Goal: Task Accomplishment & Management: Complete application form

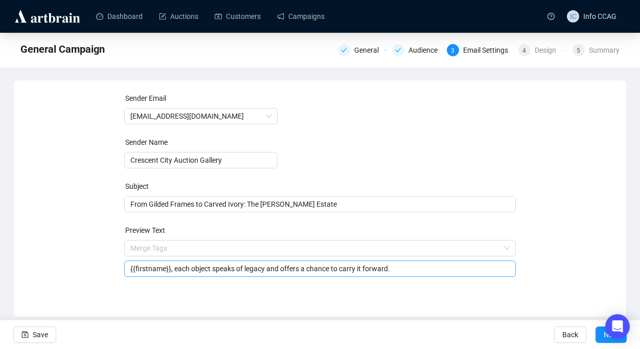
click at [249, 269] on input "{{firstname}}, each object speaks of legacy and offers a chance to carry it for…" at bounding box center [320, 268] width 380 height 11
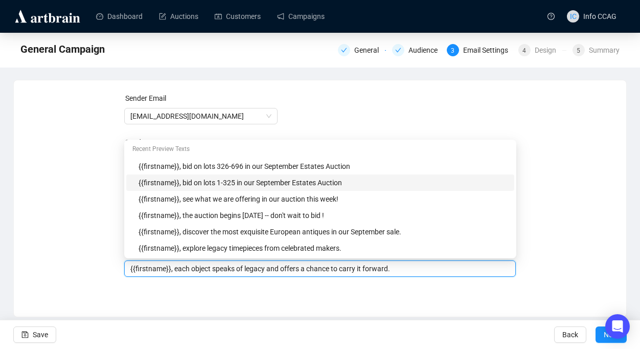
click at [410, 274] on input "{{firstname}}, each object speaks of legacy and offers a chance to carry it for…" at bounding box center [320, 268] width 380 height 11
click at [545, 244] on div "Sender Email [EMAIL_ADDRESS][DOMAIN_NAME] Sender Name Crescent City Auction Gal…" at bounding box center [320, 191] width 588 height 196
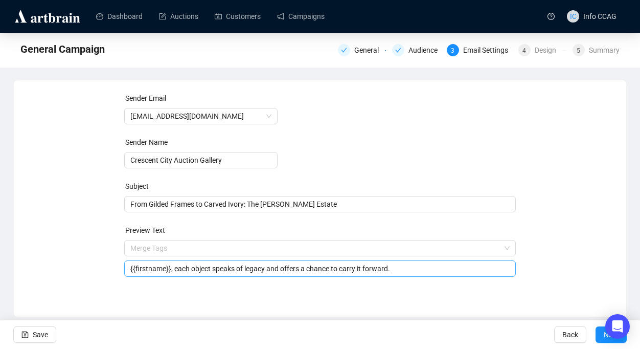
click at [251, 271] on input "{{firstname}}, each object speaks of legacy and offers a chance to carry it for…" at bounding box center [320, 268] width 380 height 11
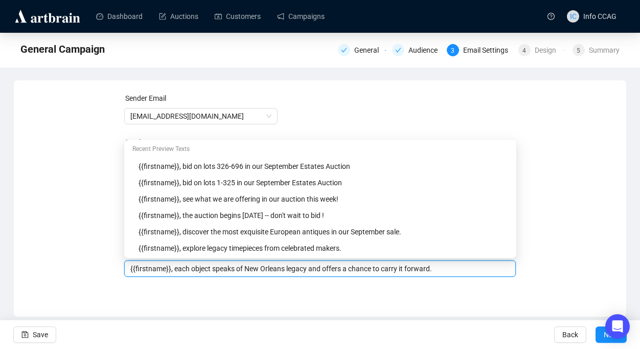
type input "{{firstname}}, each object speaks of New Orleans legacy and offers a chance to …"
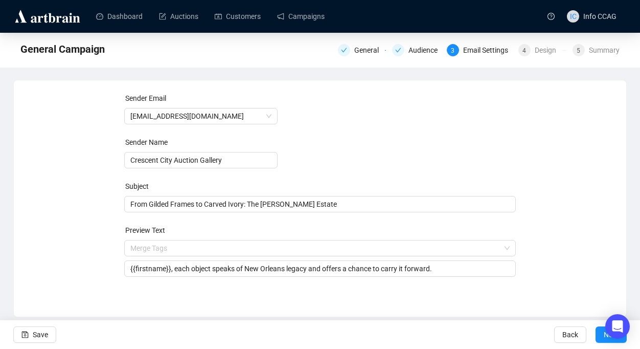
click at [549, 285] on div "Sender Email [EMAIL_ADDRESS][DOMAIN_NAME] Sender Name Crescent City Auction Gal…" at bounding box center [320, 191] width 588 height 196
click at [599, 338] on button "Next" at bounding box center [611, 334] width 31 height 16
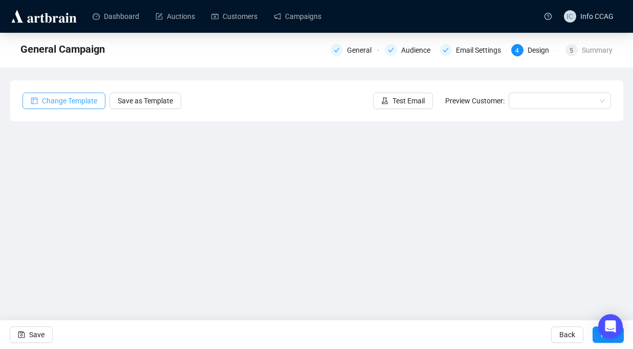
click at [82, 102] on span "Change Template" at bounding box center [69, 100] width 55 height 11
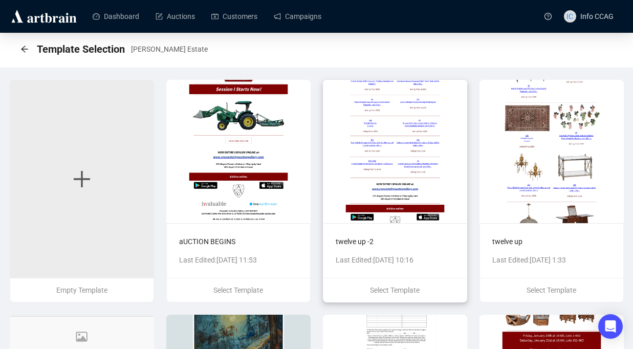
click at [405, 148] on img at bounding box center [395, 151] width 144 height 143
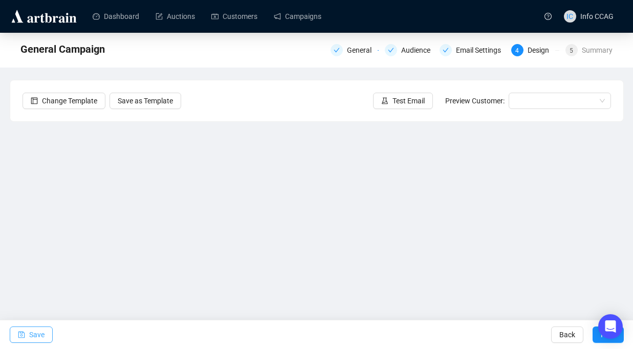
click at [41, 333] on span "Save" at bounding box center [36, 334] width 15 height 29
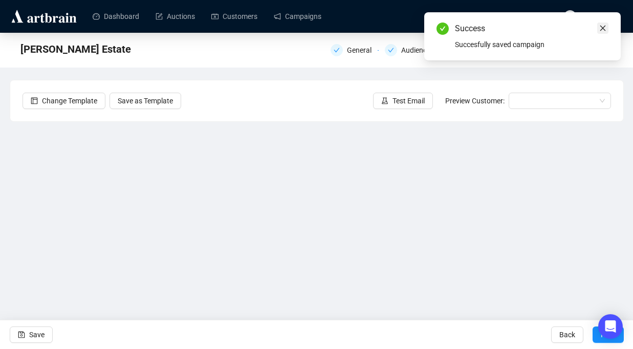
click at [600, 31] on icon "close" at bounding box center [602, 28] width 7 height 7
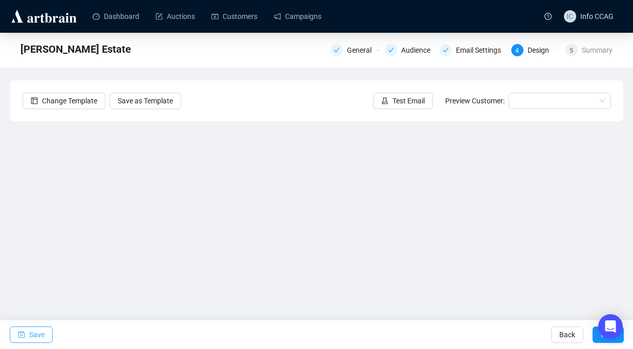
click at [34, 334] on span "Save" at bounding box center [36, 334] width 15 height 29
click at [41, 335] on span "Save" at bounding box center [36, 334] width 15 height 29
click at [38, 334] on span "Save" at bounding box center [36, 334] width 15 height 29
click at [43, 339] on span "Save" at bounding box center [36, 334] width 15 height 29
click at [42, 335] on span "Save" at bounding box center [36, 334] width 15 height 29
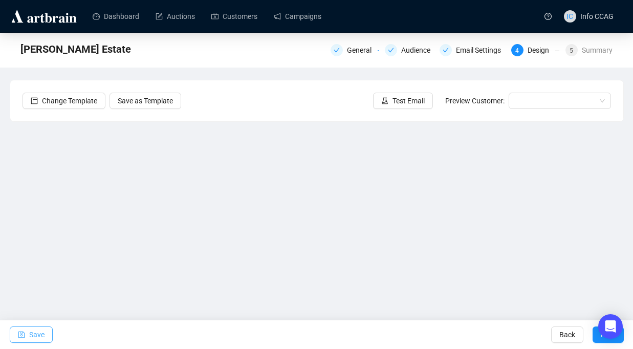
click at [47, 331] on button "Save" at bounding box center [31, 334] width 43 height 16
click at [40, 332] on span "Save" at bounding box center [36, 334] width 15 height 29
click at [33, 331] on span "Save" at bounding box center [36, 334] width 15 height 29
click at [42, 334] on span "Save" at bounding box center [36, 334] width 15 height 29
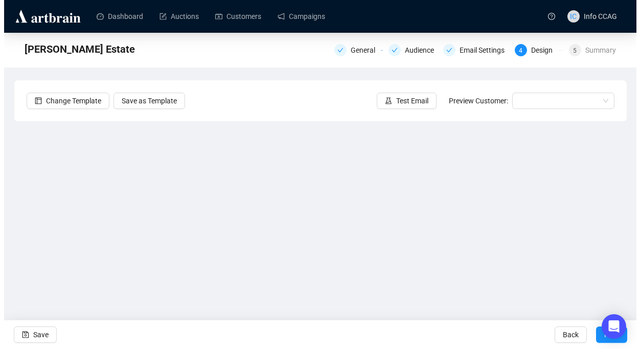
scroll to position [32, 0]
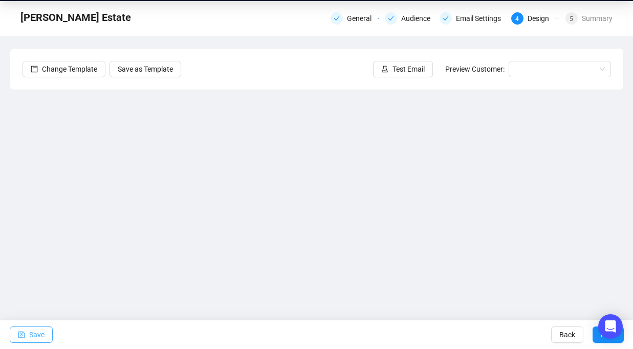
click at [29, 330] on span "Save" at bounding box center [36, 334] width 15 height 29
click at [41, 337] on span "Save" at bounding box center [36, 334] width 15 height 29
click at [39, 332] on span "Save" at bounding box center [36, 334] width 15 height 29
click at [38, 334] on span "Save" at bounding box center [36, 334] width 15 height 29
click at [42, 333] on span "Save" at bounding box center [36, 334] width 15 height 29
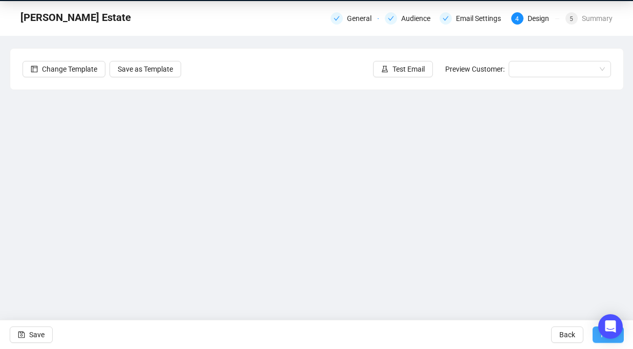
click at [597, 333] on button "Next" at bounding box center [607, 334] width 31 height 16
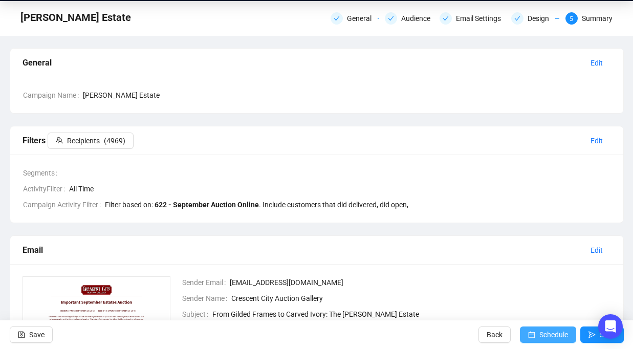
click at [556, 331] on span "Schedule" at bounding box center [553, 334] width 29 height 29
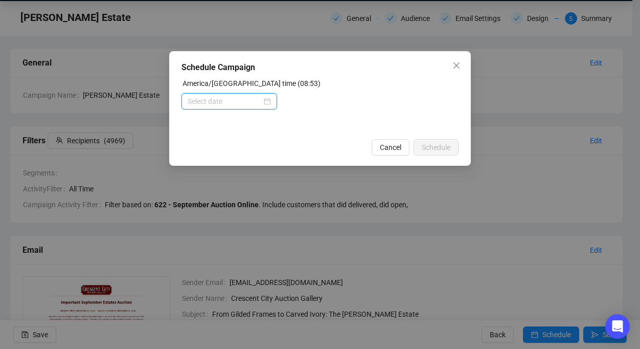
click at [234, 97] on input at bounding box center [225, 101] width 74 height 11
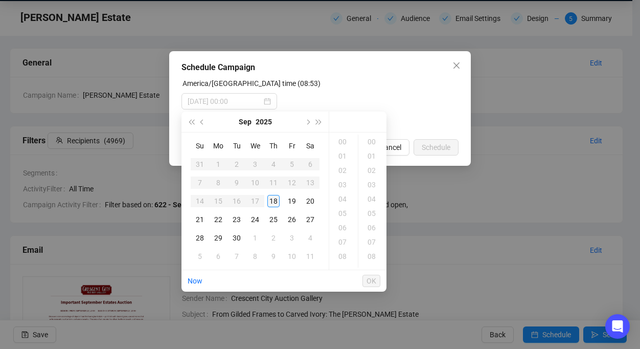
click at [277, 201] on div "18" at bounding box center [273, 201] width 12 height 12
click at [340, 152] on div "09" at bounding box center [343, 152] width 25 height 14
click at [200, 282] on link "Now" at bounding box center [195, 281] width 15 height 8
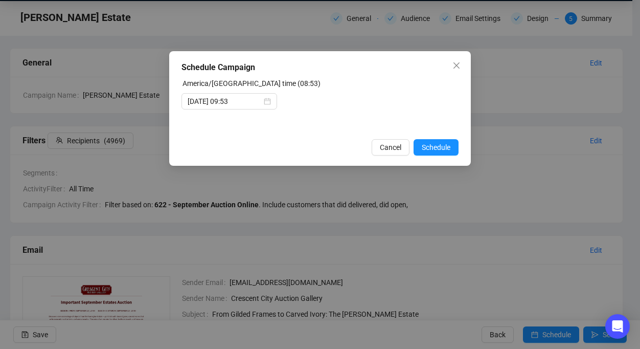
click at [200, 282] on div "Schedule Campaign America/[GEOGRAPHIC_DATA] time (08:53) [DATE] 09:53 Cancel Sc…" at bounding box center [320, 174] width 640 height 349
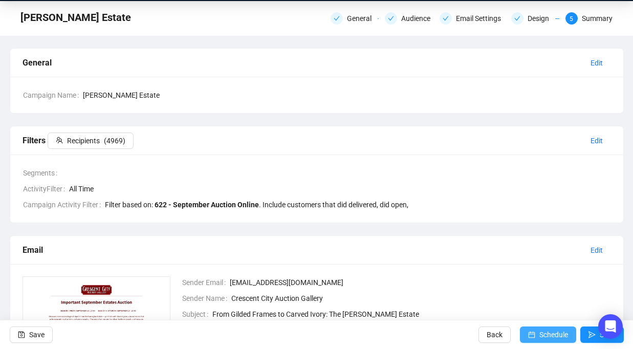
click at [529, 340] on span "submit" at bounding box center [531, 334] width 7 height 29
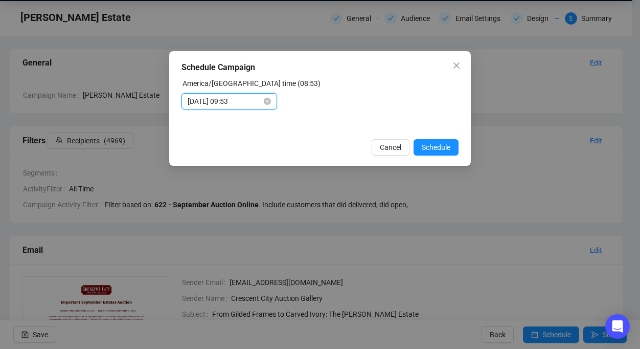
click at [250, 98] on input "[DATE] 09:53" at bounding box center [225, 101] width 74 height 11
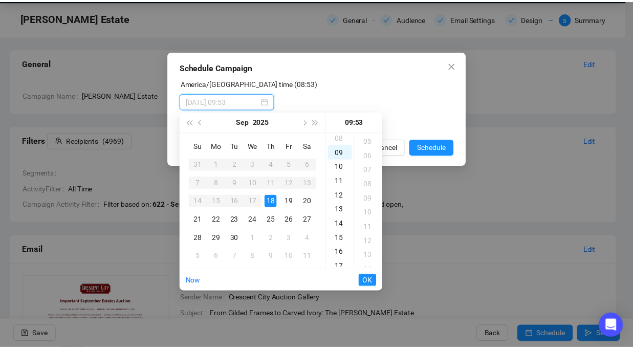
scroll to position [0, 0]
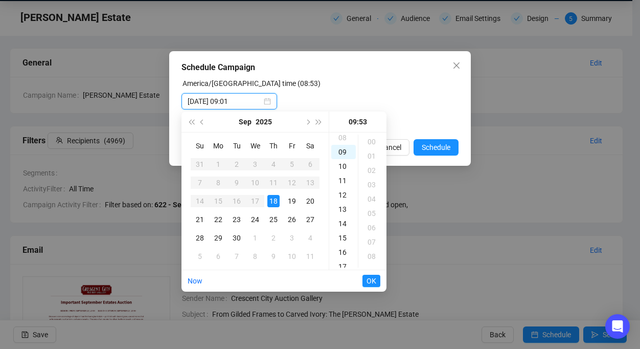
type input "[DATE] 09:53"
click at [320, 88] on div "America/[GEOGRAPHIC_DATA] time (08:53)" at bounding box center [320, 85] width 277 height 15
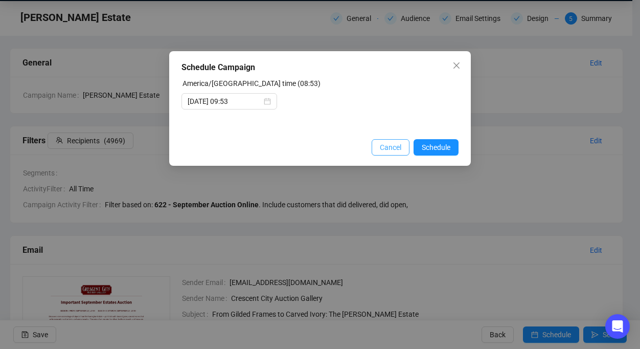
click at [380, 152] on span "Cancel" at bounding box center [390, 147] width 21 height 11
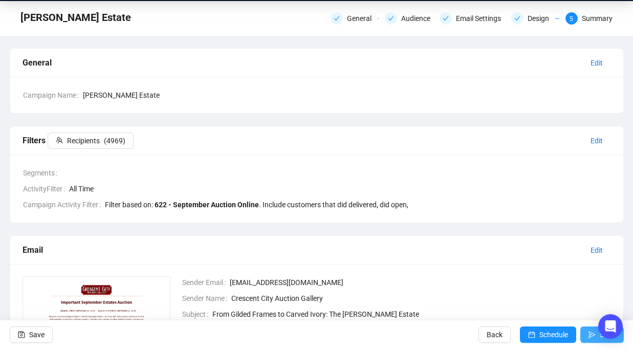
click at [588, 333] on icon "send" at bounding box center [591, 334] width 7 height 7
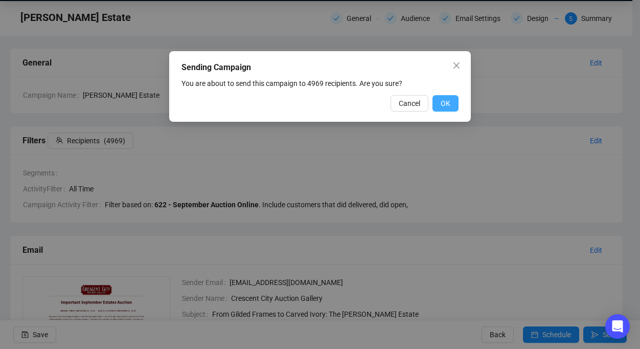
click at [447, 104] on span "OK" at bounding box center [446, 103] width 10 height 11
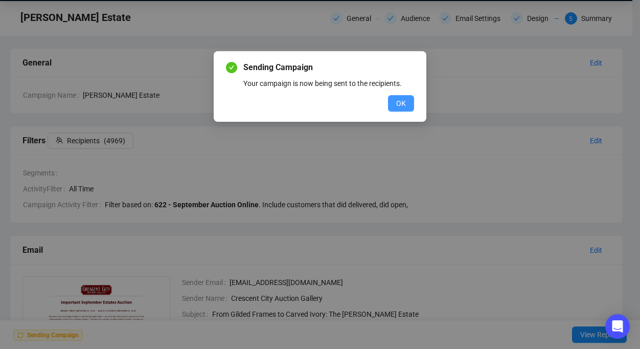
click at [402, 105] on span "OK" at bounding box center [401, 103] width 10 height 11
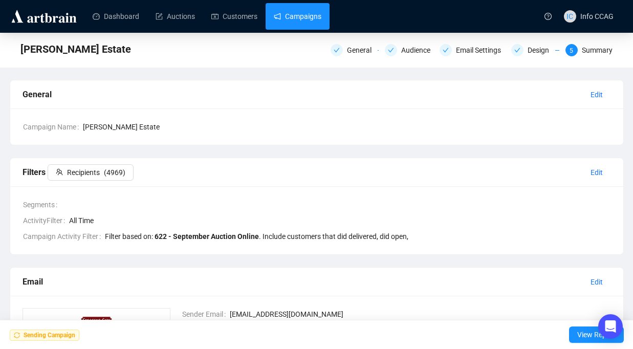
click at [315, 19] on link "Campaigns" at bounding box center [298, 16] width 48 height 27
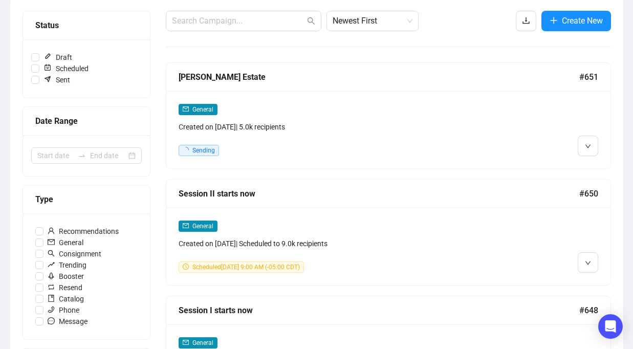
scroll to position [125, 0]
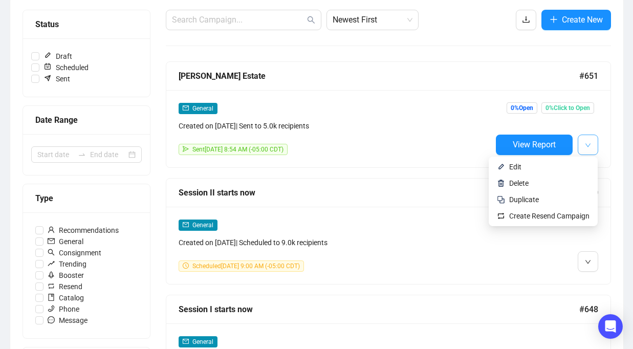
click at [586, 144] on icon "down" at bounding box center [588, 145] width 6 height 6
click at [558, 194] on span "Duplicate" at bounding box center [549, 199] width 80 height 11
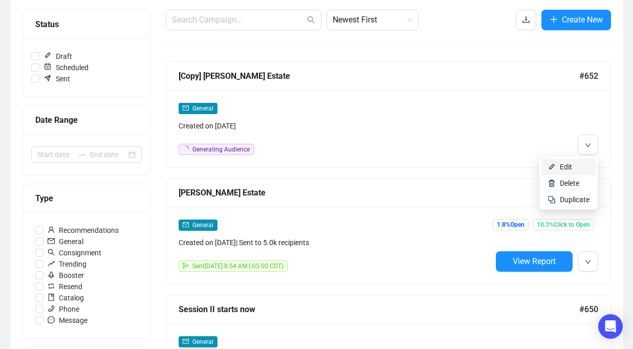
click at [572, 166] on span "Edit" at bounding box center [574, 166] width 30 height 11
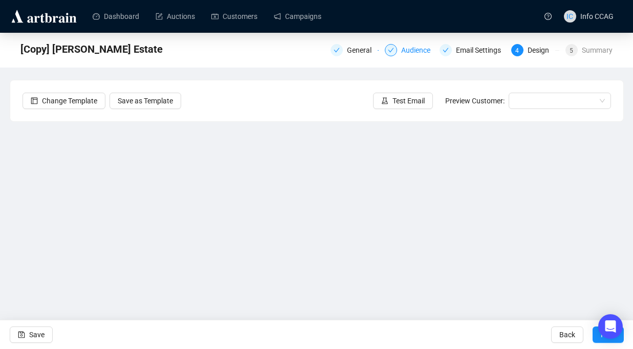
click at [390, 53] on div at bounding box center [391, 50] width 12 height 12
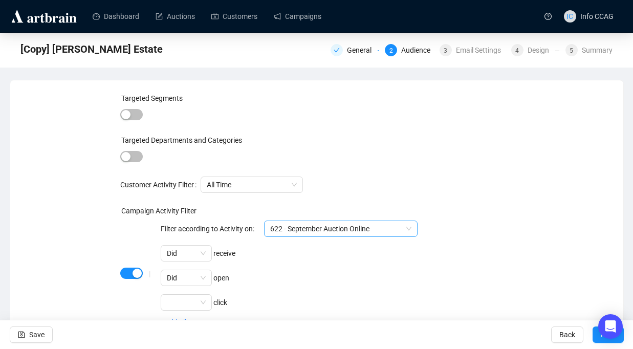
click at [343, 230] on span "622 - September Auction Online" at bounding box center [340, 228] width 141 height 15
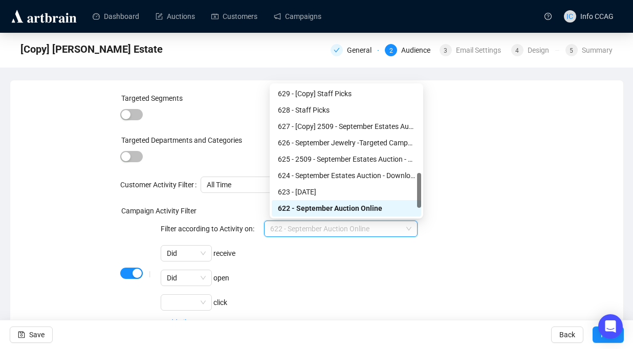
click at [247, 261] on div "Filter according to Activity on: 622 - September Auction Online Did receive Did…" at bounding box center [289, 265] width 257 height 90
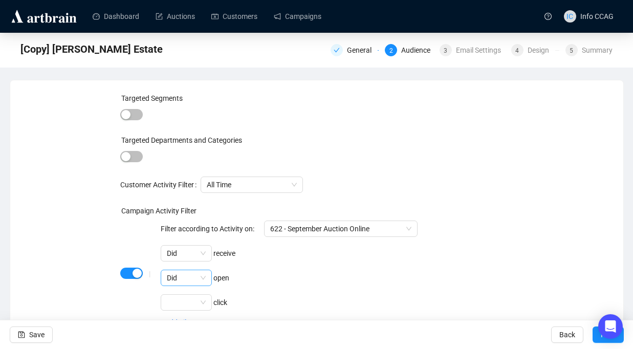
click at [203, 278] on span "Did" at bounding box center [186, 277] width 39 height 15
click at [188, 312] on div "Did not" at bounding box center [186, 314] width 35 height 11
click at [42, 334] on span "Save" at bounding box center [36, 334] width 15 height 29
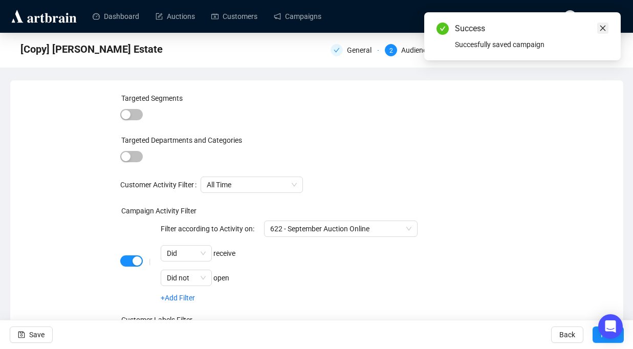
click at [603, 28] on icon "close" at bounding box center [602, 28] width 7 height 7
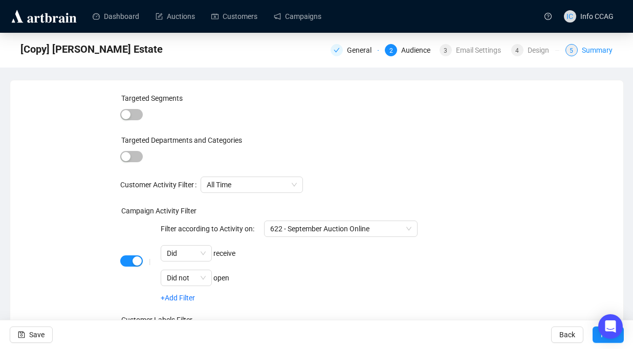
click at [586, 46] on div "Summary" at bounding box center [596, 50] width 31 height 12
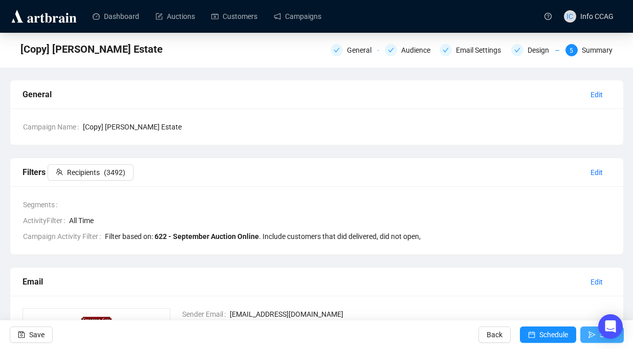
click at [589, 332] on icon "send" at bounding box center [591, 334] width 7 height 7
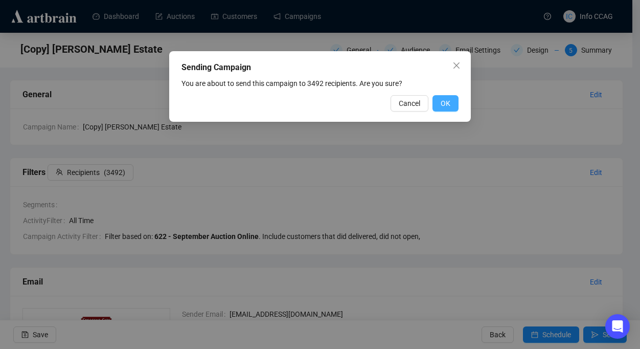
click at [451, 103] on button "OK" at bounding box center [446, 103] width 26 height 16
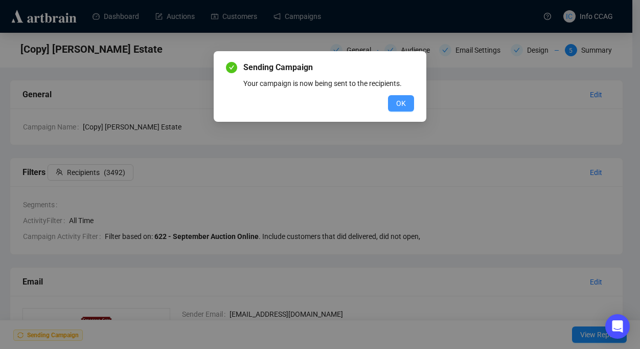
click at [400, 104] on span "OK" at bounding box center [401, 103] width 10 height 11
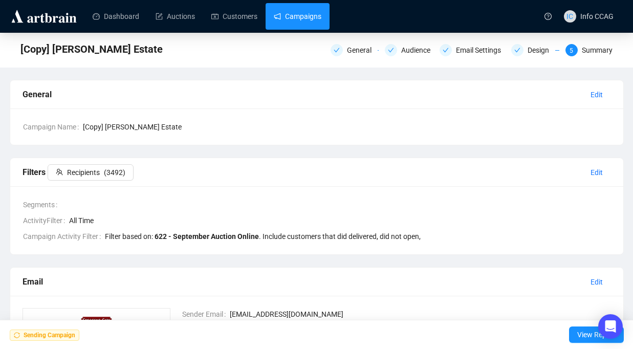
click at [312, 19] on link "Campaigns" at bounding box center [298, 16] width 48 height 27
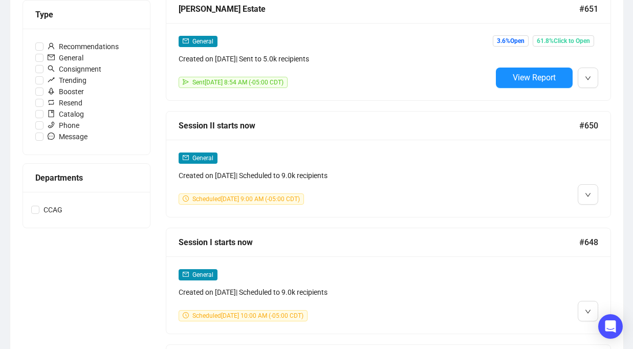
scroll to position [309, 0]
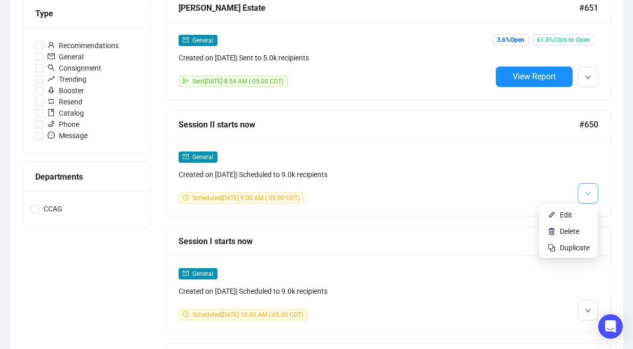
click at [581, 196] on button "button" at bounding box center [587, 193] width 20 height 20
click at [564, 216] on span "Edit" at bounding box center [565, 215] width 12 height 8
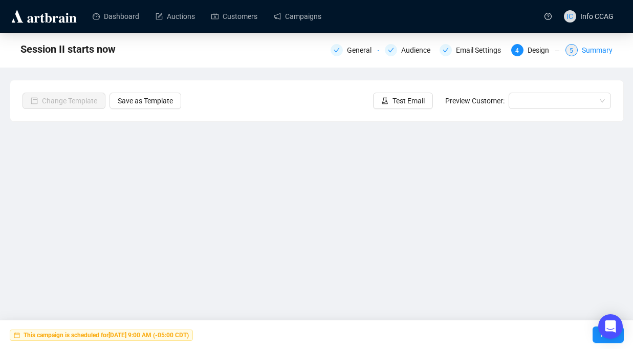
click at [589, 48] on div "Summary" at bounding box center [596, 50] width 31 height 12
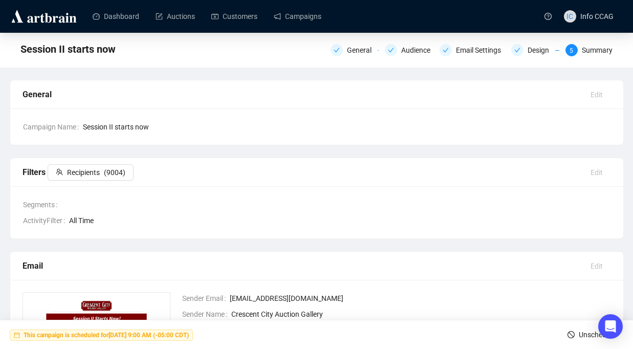
scroll to position [2, 0]
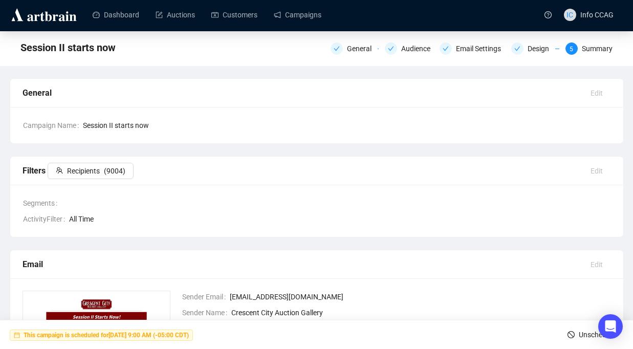
click at [570, 332] on icon "stop" at bounding box center [570, 334] width 7 height 7
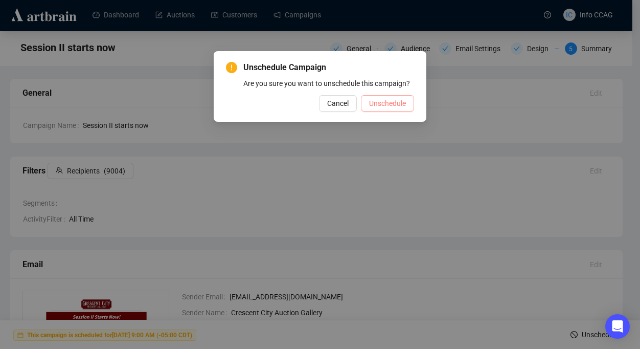
click at [372, 109] on span "Unschedule" at bounding box center [387, 103] width 37 height 11
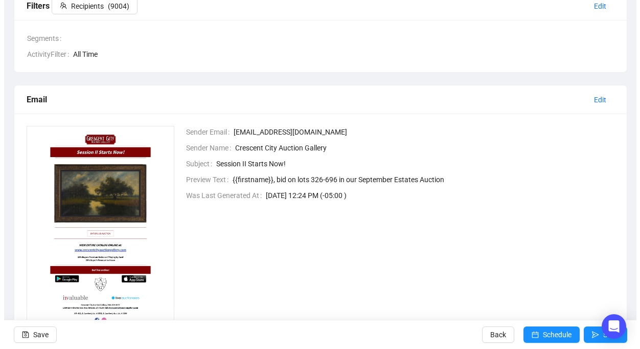
scroll to position [165, 0]
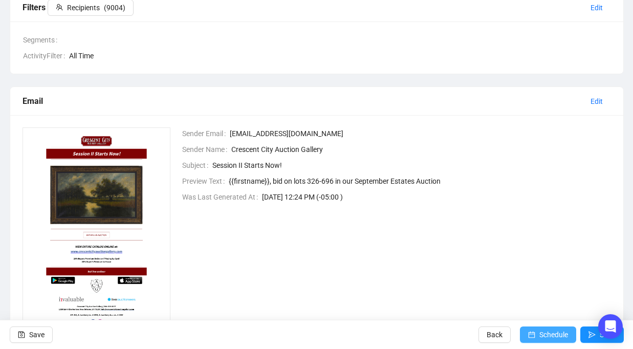
click at [539, 338] on span "Schedule" at bounding box center [553, 334] width 29 height 29
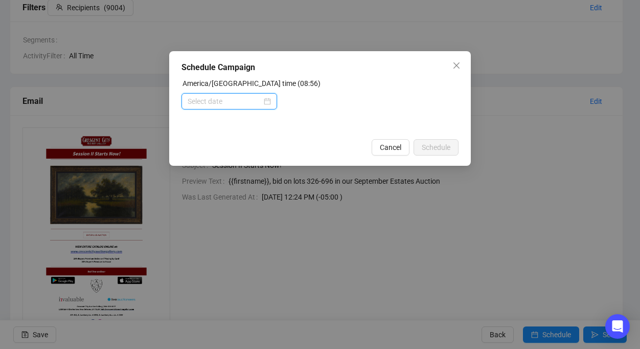
click at [238, 105] on input at bounding box center [225, 101] width 74 height 11
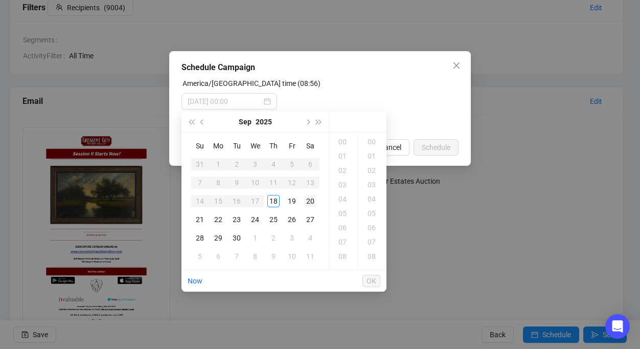
click at [312, 200] on div "20" at bounding box center [310, 201] width 12 height 12
click at [346, 206] on div "10" at bounding box center [343, 206] width 25 height 14
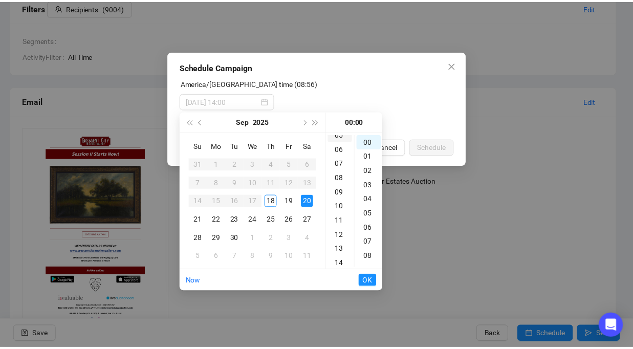
scroll to position [143, 0]
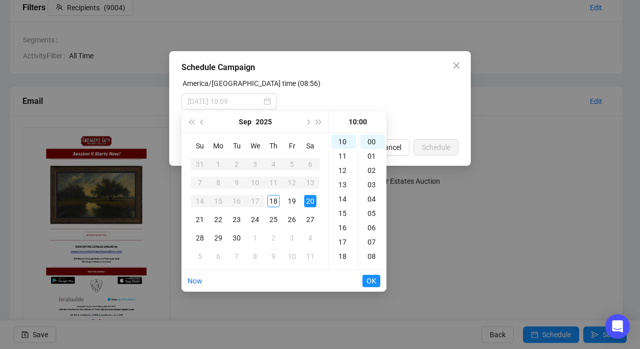
type input "[DATE] 10:00"
click at [371, 280] on span "OK" at bounding box center [372, 280] width 10 height 19
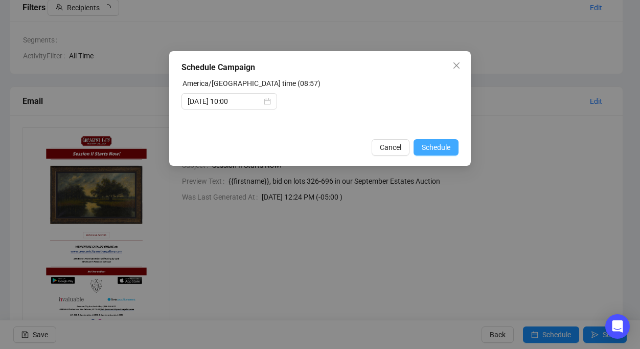
click at [430, 147] on span "Schedule" at bounding box center [436, 147] width 29 height 11
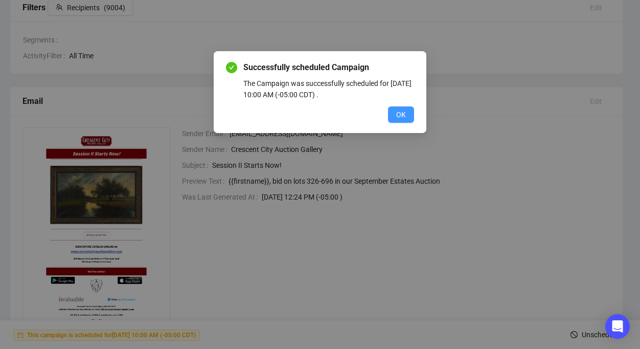
click at [398, 115] on span "OK" at bounding box center [401, 114] width 10 height 11
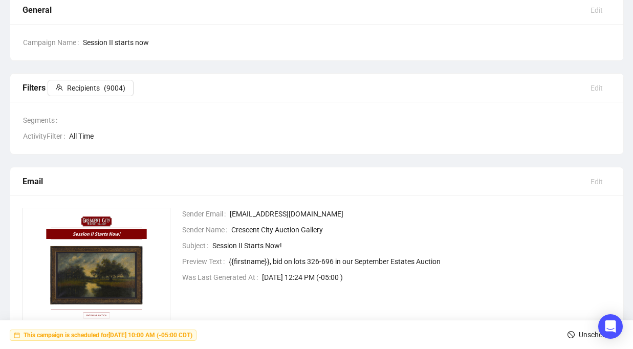
scroll to position [0, 0]
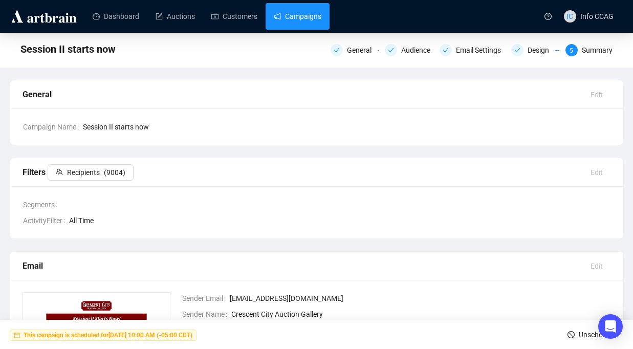
click at [293, 17] on link "Campaigns" at bounding box center [298, 16] width 48 height 27
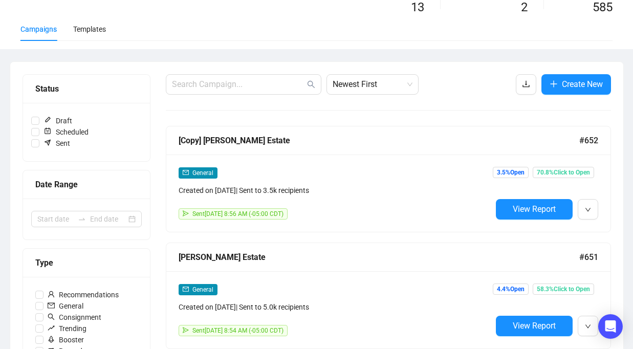
scroll to position [100, 0]
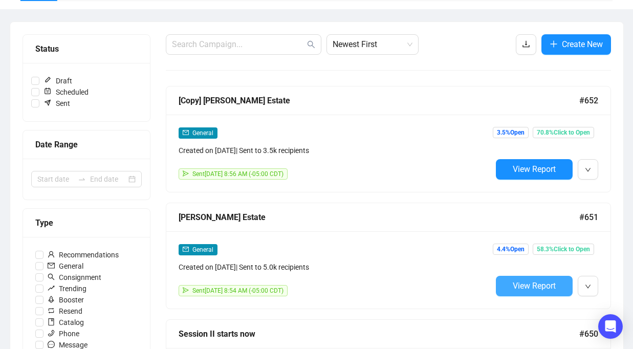
click at [533, 282] on span "View Report" at bounding box center [533, 286] width 43 height 10
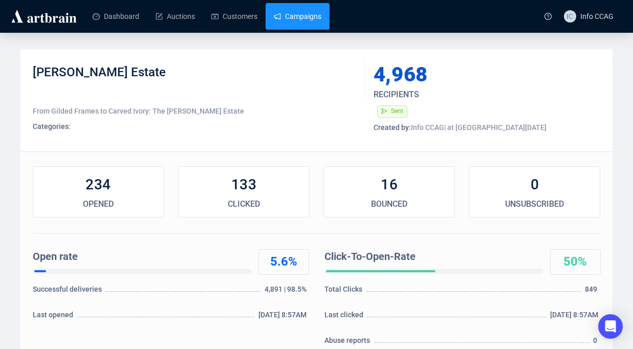
click at [298, 21] on link "Campaigns" at bounding box center [298, 16] width 48 height 27
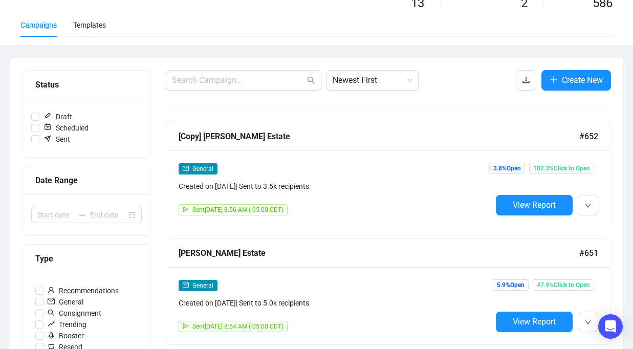
scroll to position [65, 0]
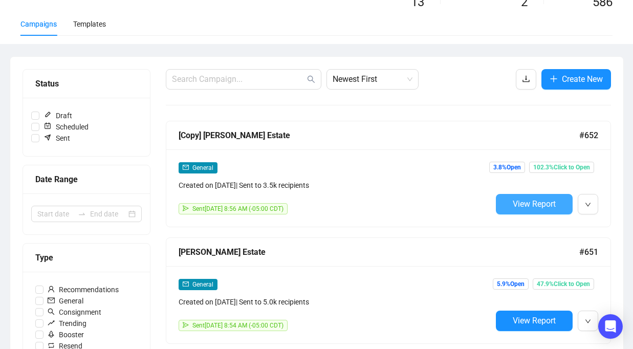
click at [537, 206] on span "View Report" at bounding box center [533, 204] width 43 height 10
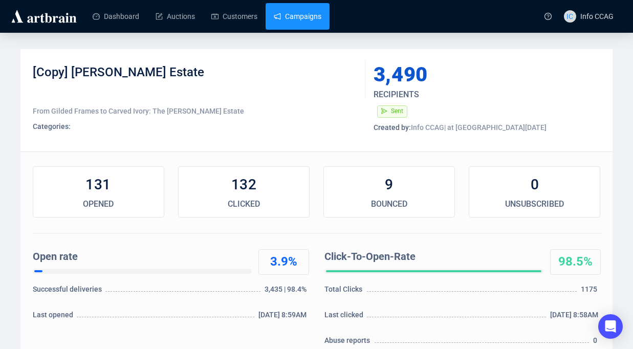
click at [289, 16] on link "Campaigns" at bounding box center [298, 16] width 48 height 27
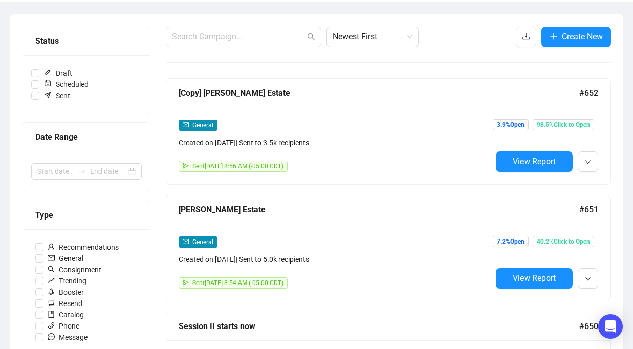
scroll to position [109, 0]
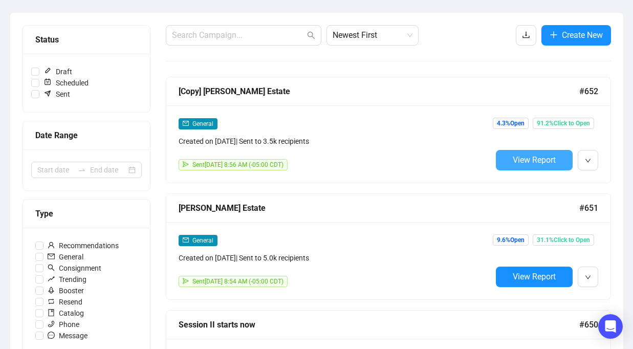
click at [521, 156] on span "View Report" at bounding box center [533, 160] width 43 height 10
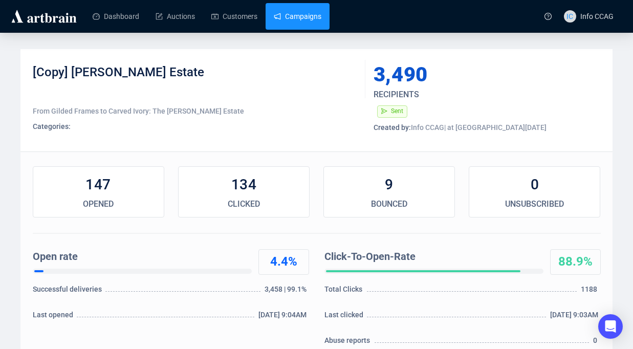
click at [303, 10] on link "Campaigns" at bounding box center [298, 16] width 48 height 27
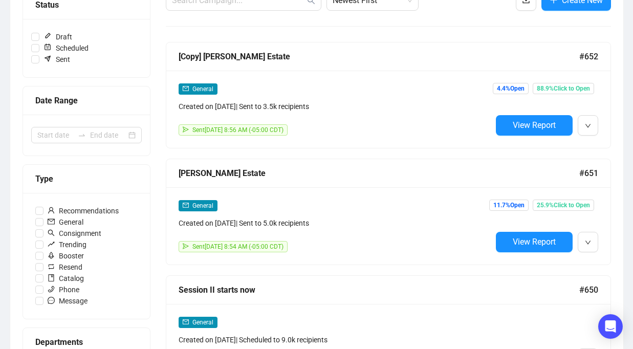
scroll to position [146, 0]
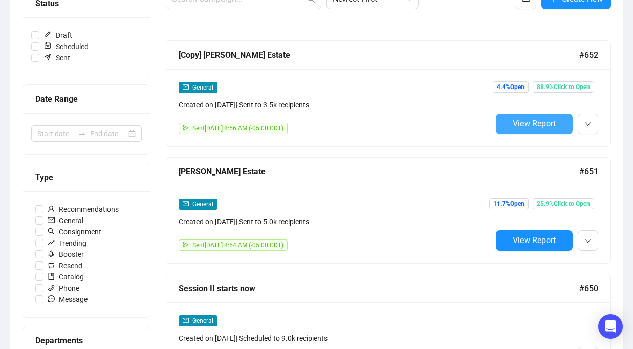
click at [508, 121] on button "View Report" at bounding box center [534, 124] width 77 height 20
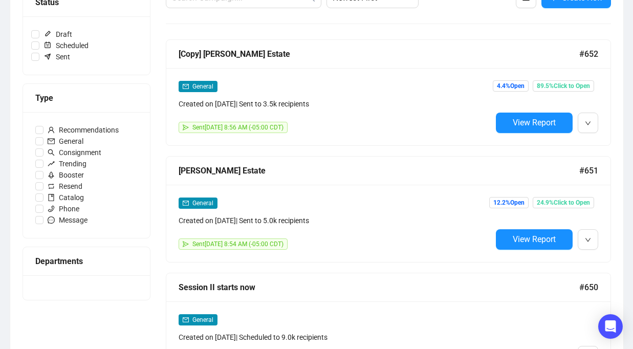
scroll to position [146, 0]
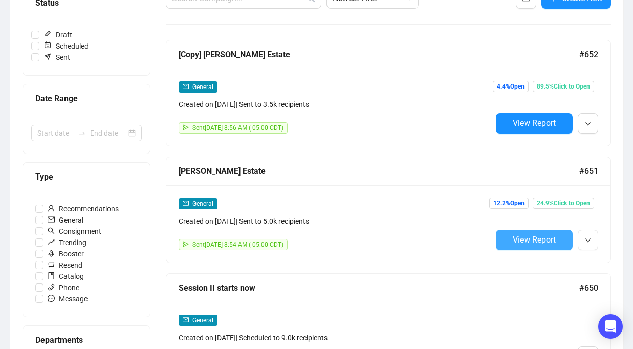
click at [520, 235] on span "View Report" at bounding box center [533, 240] width 43 height 10
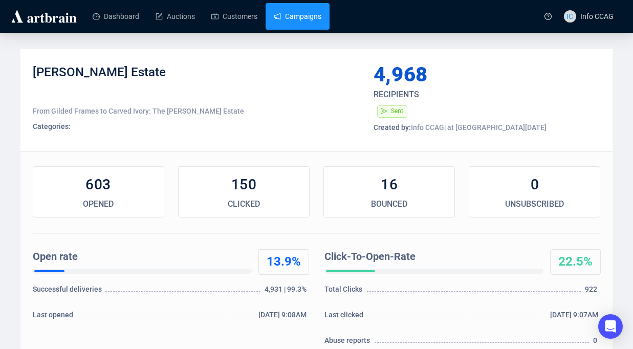
click at [291, 14] on link "Campaigns" at bounding box center [298, 16] width 48 height 27
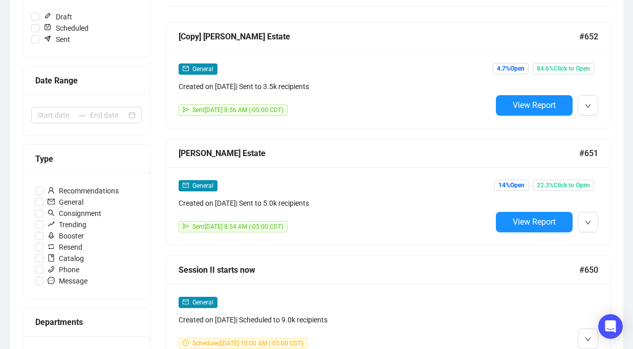
scroll to position [167, 0]
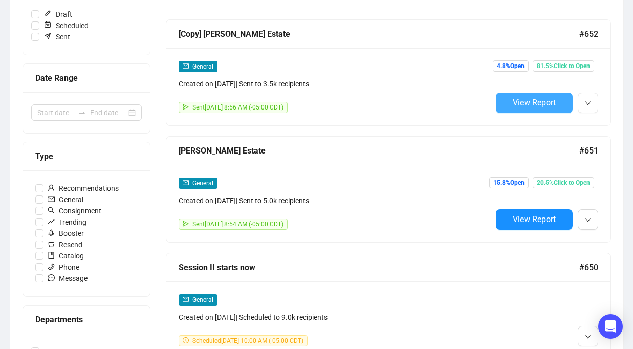
click at [526, 104] on span "View Report" at bounding box center [533, 103] width 43 height 10
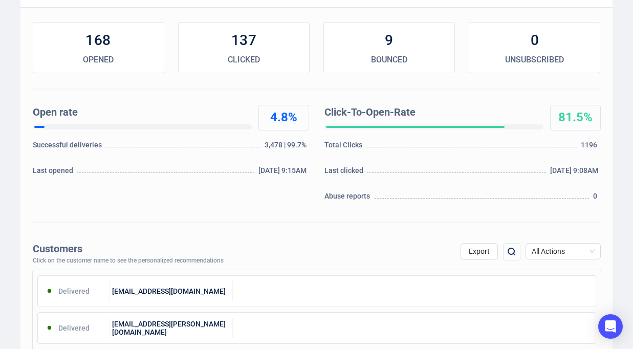
scroll to position [143, 0]
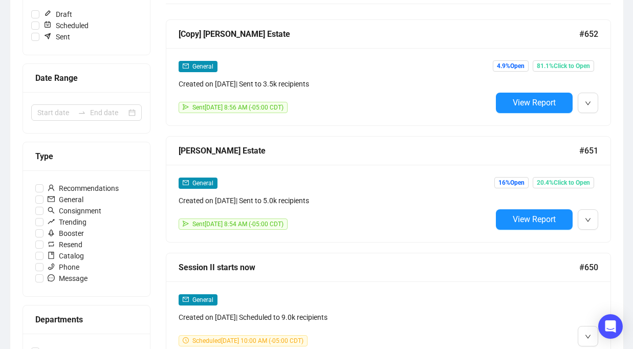
scroll to position [167, 0]
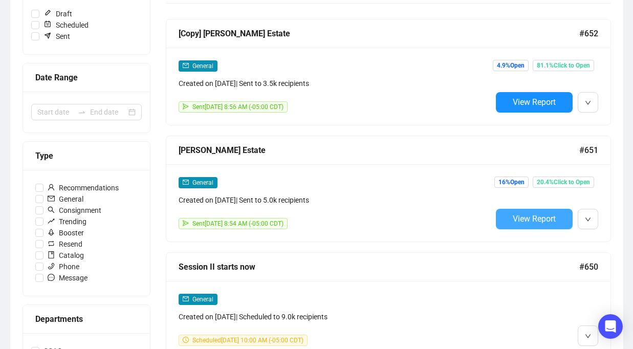
click at [521, 222] on span "View Report" at bounding box center [533, 219] width 43 height 10
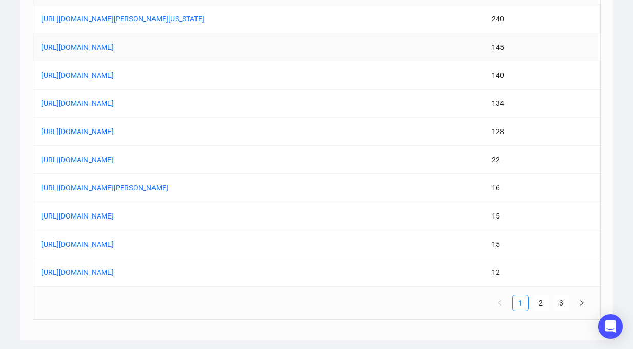
scroll to position [884, 0]
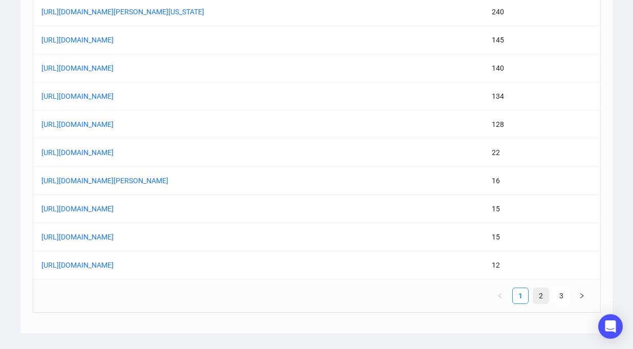
click at [544, 299] on link "2" at bounding box center [540, 295] width 15 height 15
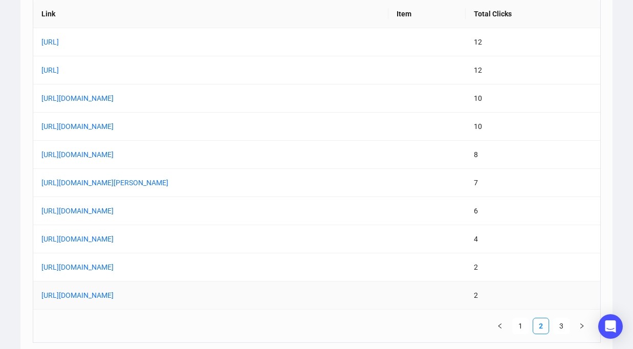
scroll to position [855, 0]
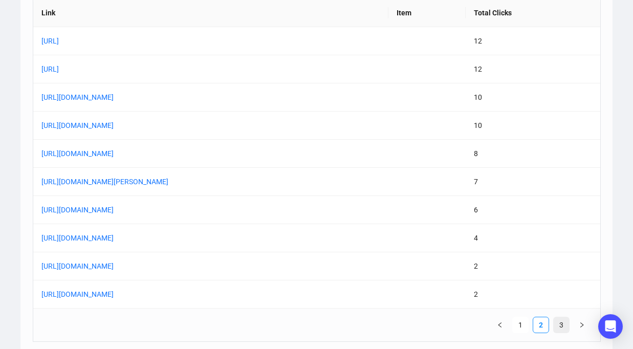
click at [561, 322] on link "3" at bounding box center [560, 324] width 15 height 15
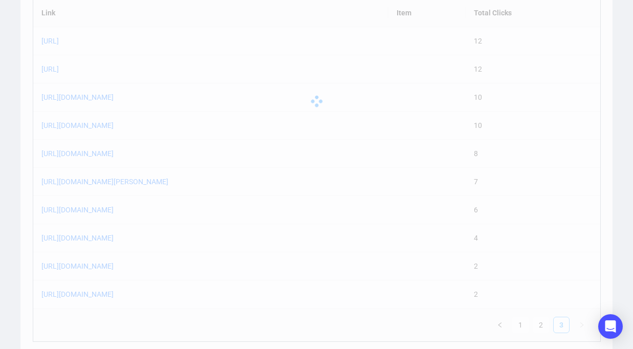
scroll to position [659, 0]
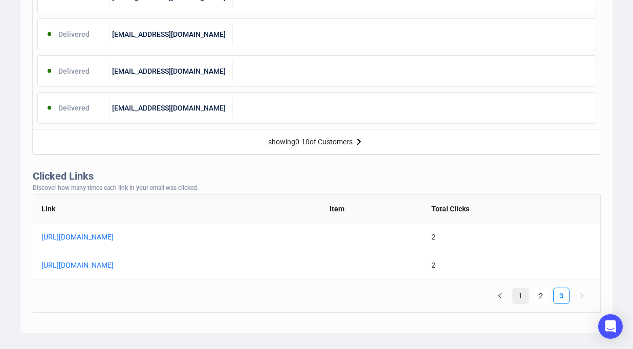
click at [525, 296] on link "1" at bounding box center [519, 295] width 15 height 15
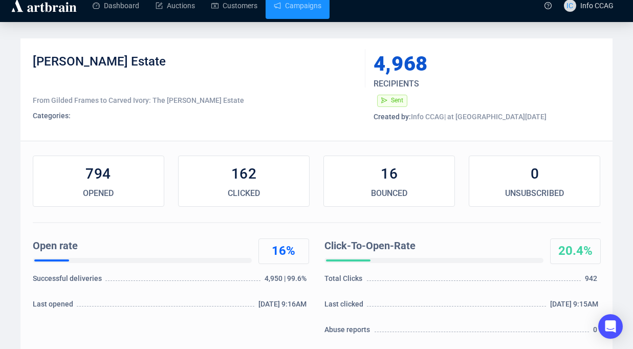
scroll to position [0, 0]
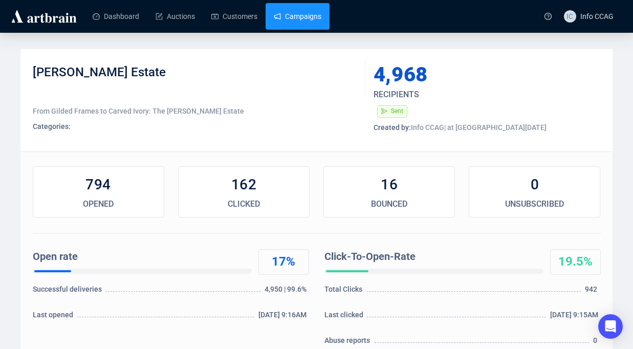
click at [287, 17] on link "Campaigns" at bounding box center [298, 16] width 48 height 27
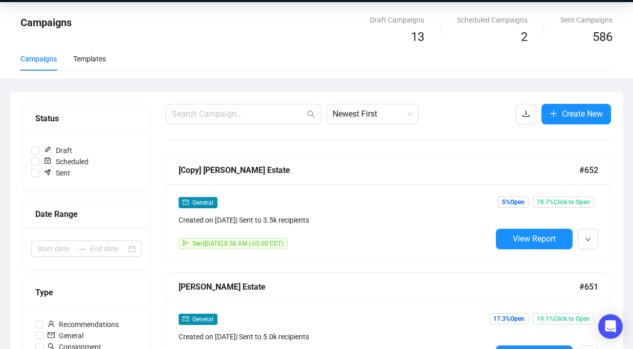
scroll to position [56, 0]
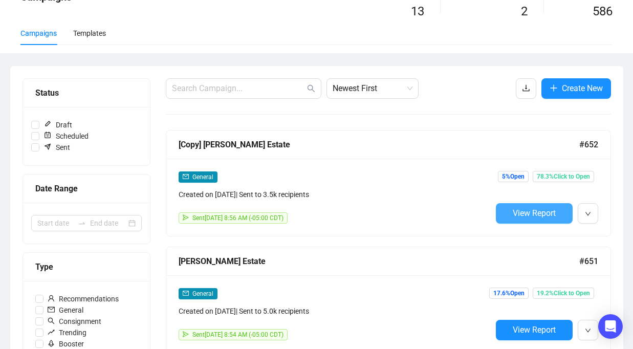
click at [513, 217] on span "View Report" at bounding box center [533, 213] width 43 height 10
